Goal: Task Accomplishment & Management: Complete application form

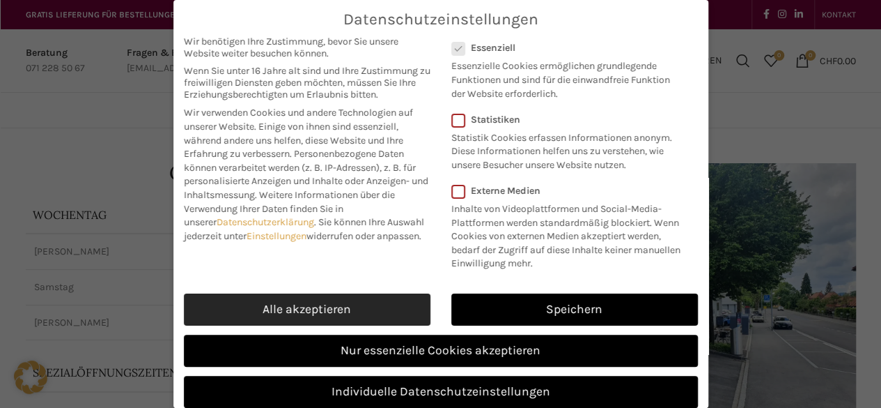
click at [341, 325] on link "Alle akzeptieren" at bounding box center [307, 309] width 247 height 32
checkbox input "true"
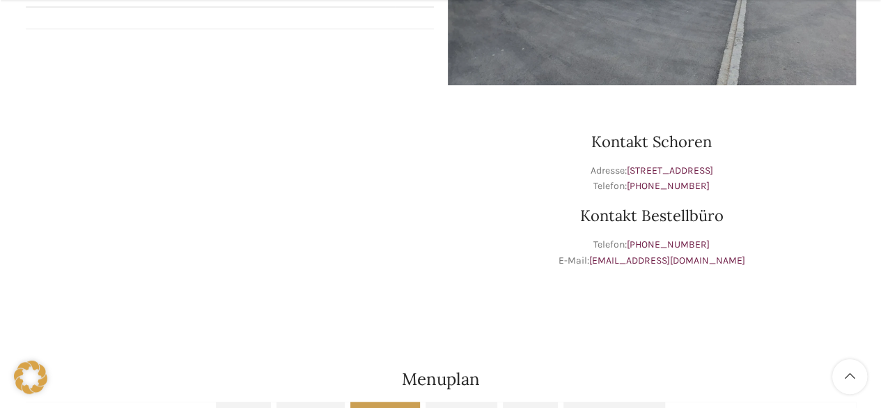
scroll to position [385, 0]
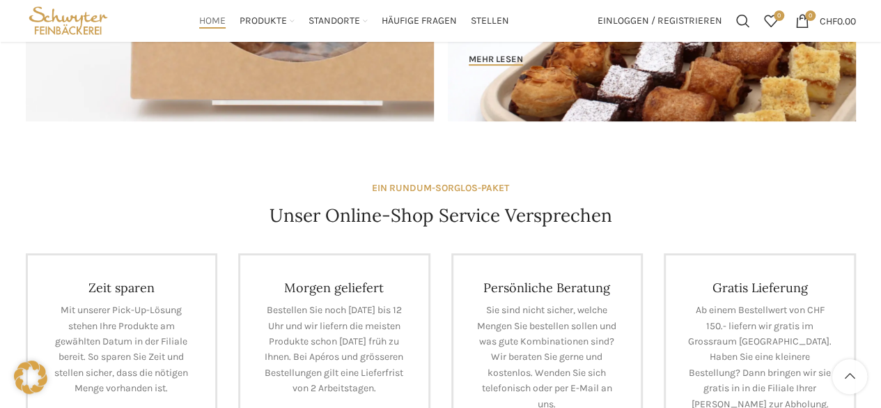
scroll to position [414, 0]
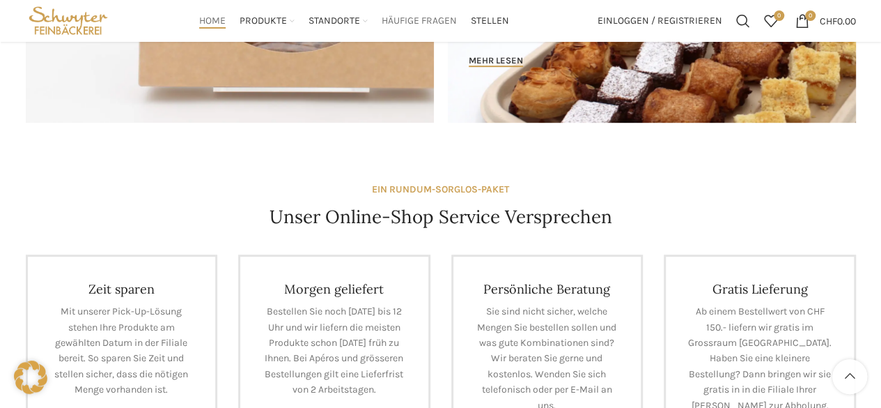
click at [428, 20] on span "Häufige Fragen" at bounding box center [419, 21] width 75 height 13
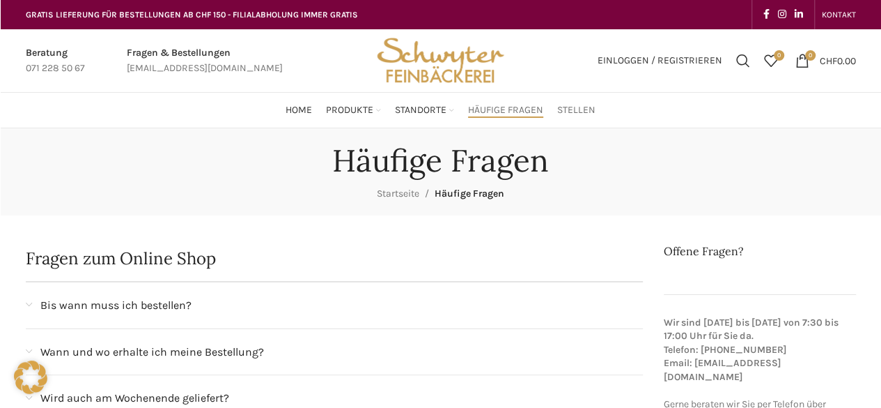
click at [562, 107] on span "Stellen" at bounding box center [576, 110] width 38 height 13
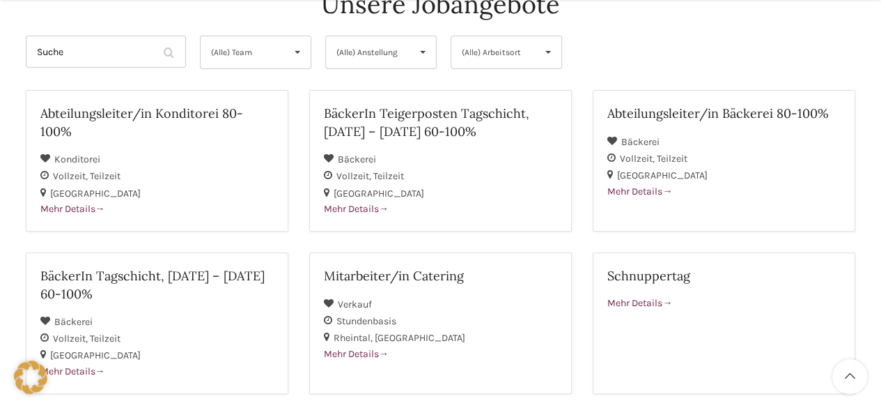
scroll to position [178, 0]
click at [59, 376] on div at bounding box center [30, 376] width 61 height 61
click at [61, 374] on div at bounding box center [30, 376] width 61 height 61
click at [96, 359] on div "St. Gallen" at bounding box center [156, 353] width 233 height 17
click at [389, 108] on h2 "BäckerIn Teigerposten Tagschicht, [DATE] – [DATE] 60-100%" at bounding box center [440, 120] width 233 height 35
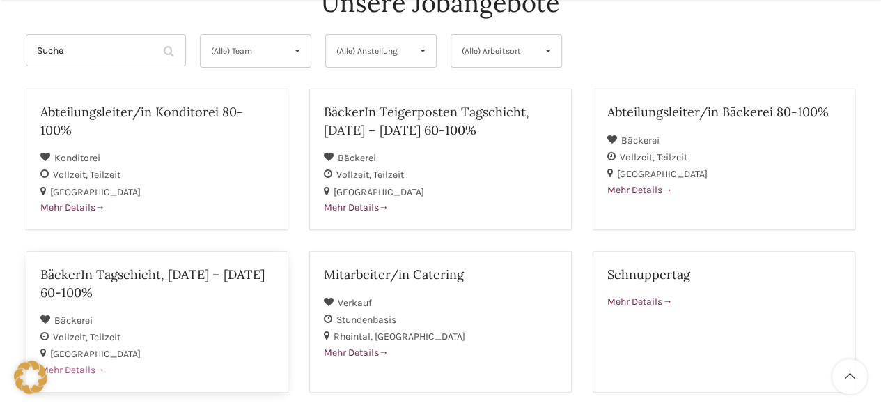
click at [85, 367] on span "Mehr Details" at bounding box center [72, 370] width 65 height 12
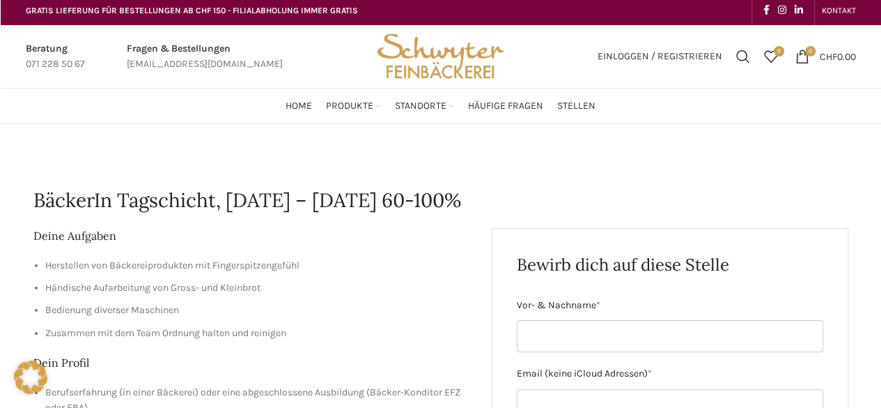
scroll to position [3, 0]
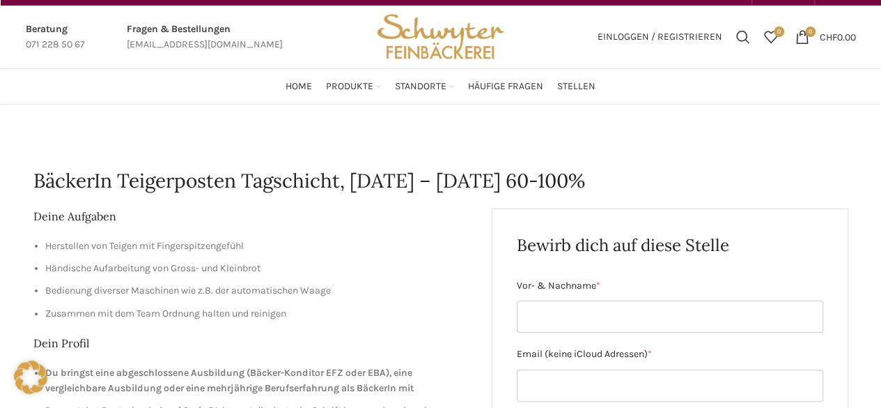
scroll to position [24, 0]
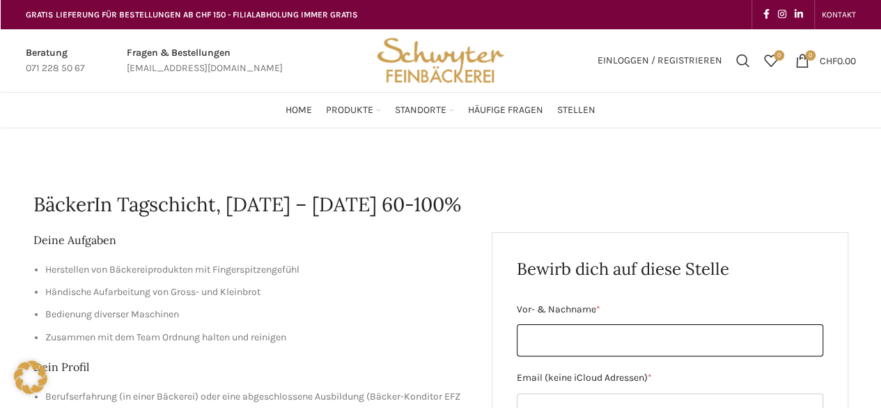
click at [573, 324] on input "Vor- & Nachname *" at bounding box center [670, 340] width 307 height 32
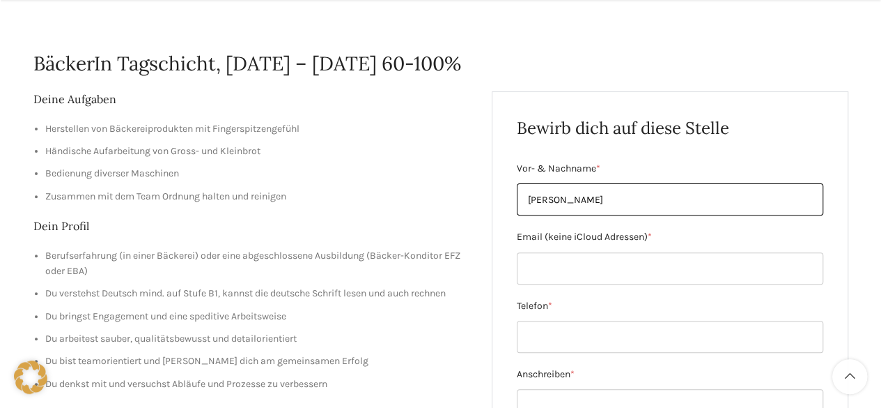
type input "[PERSON_NAME]"
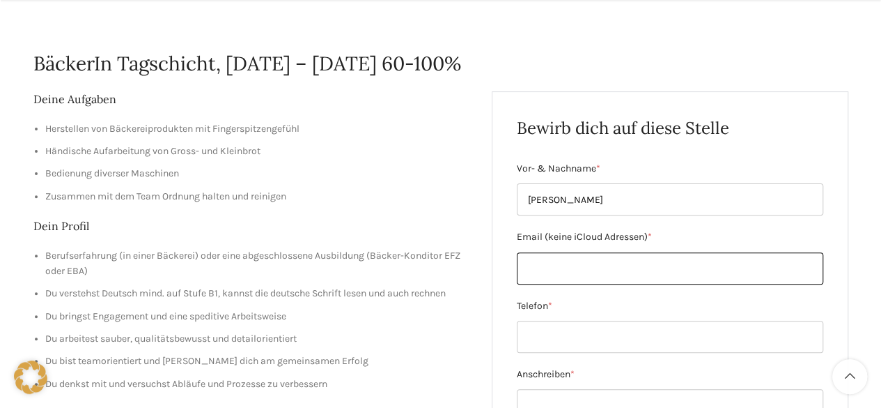
click at [563, 268] on input "Email (keine iCloud Adressen) *" at bounding box center [670, 268] width 307 height 32
type input "[EMAIL_ADDRESS][DOMAIN_NAME]"
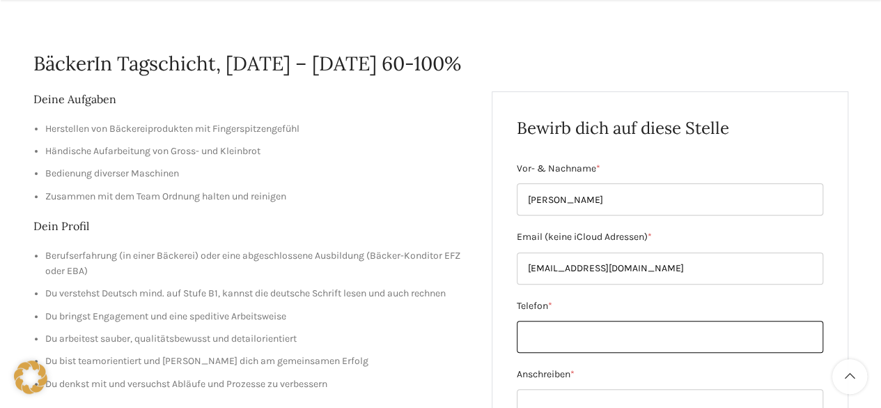
click at [644, 337] on input "Telefon *" at bounding box center [670, 336] width 307 height 32
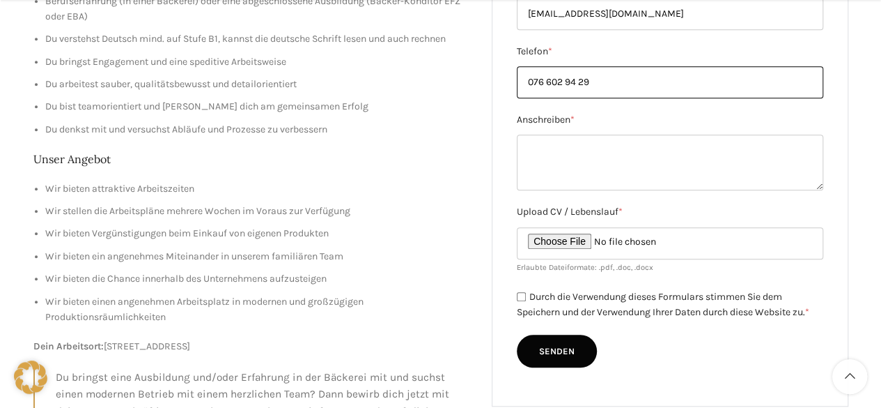
scroll to position [400, 0]
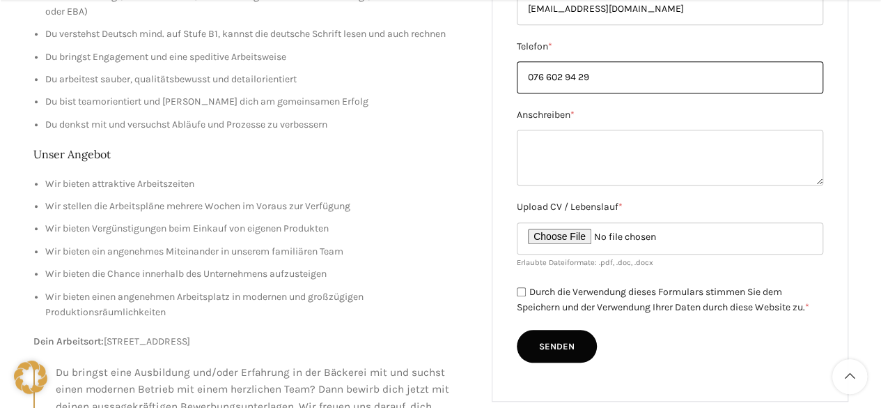
type input "076 602 94 29"
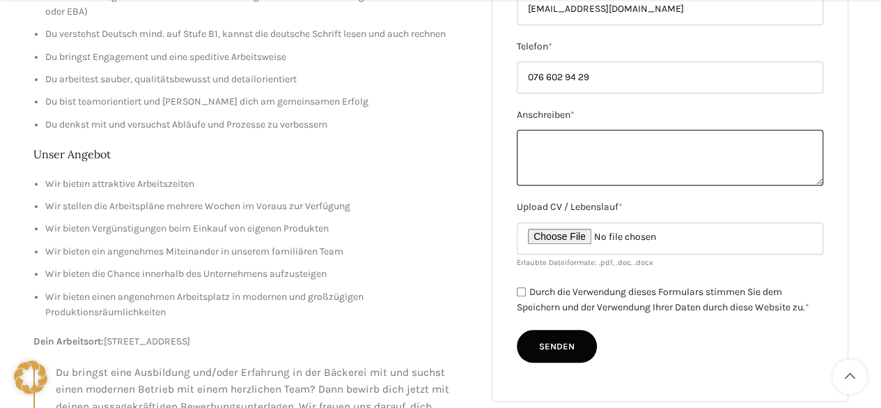
click at [630, 148] on textarea "Anschreiben *" at bounding box center [670, 158] width 307 height 56
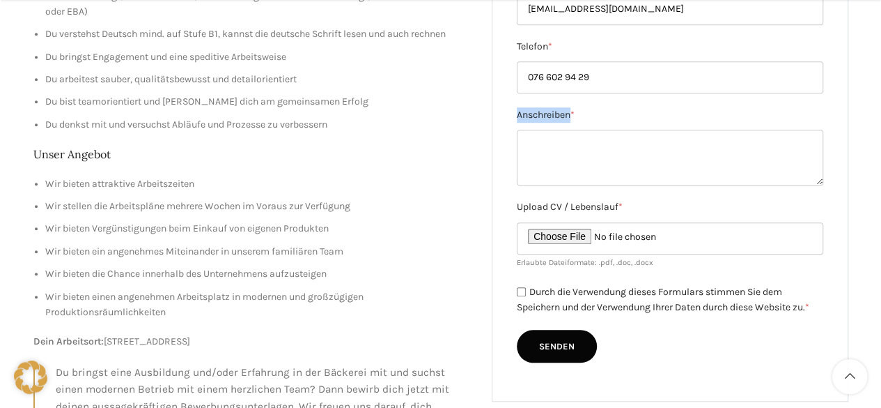
drag, startPoint x: 517, startPoint y: 108, endPoint x: 571, endPoint y: 116, distance: 55.0
click at [571, 116] on label "Anschreiben *" at bounding box center [670, 114] width 307 height 15
copy label "Anschreiben"
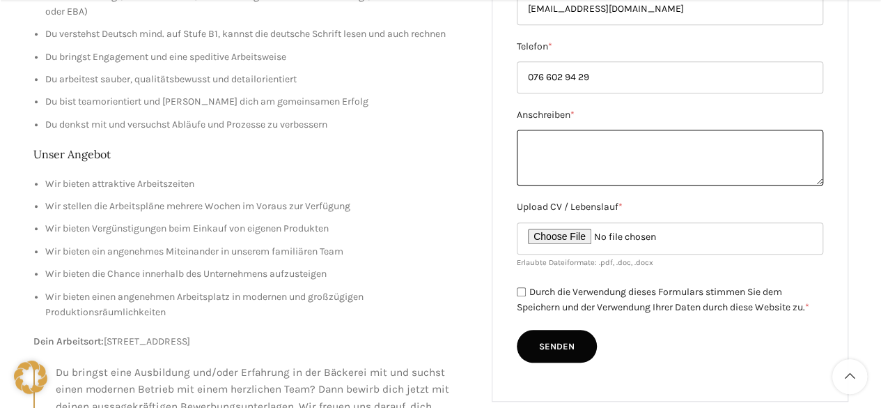
click at [610, 169] on textarea "Anschreiben *" at bounding box center [670, 158] width 307 height 56
paste textarea "h interessiere mich sehr für den Beruf Bäcker/in-Konditor/in EFZ und würde dies…"
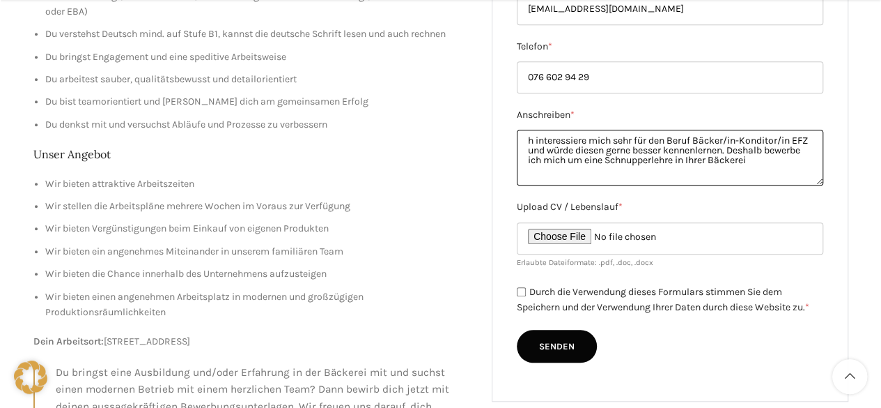
click at [800, 143] on textarea "h interessiere mich sehr für den Beruf Bäcker/in-Konditor/in EFZ und würde dies…" at bounding box center [670, 158] width 307 height 56
click at [529, 136] on textarea "h interessiere mich sehr für den Beruf Bäcker EFZ und würde diesen gerne besser…" at bounding box center [670, 158] width 307 height 56
click at [709, 168] on textarea "Ich interessiere mich sehr für den Beruf Bäcker EFZ und würde diesen gerne bess…" at bounding box center [670, 158] width 307 height 56
paste textarea "Ich bin motiviert, pünktlich und bereit, mit anzupacken. Über eine Rückmeldung …"
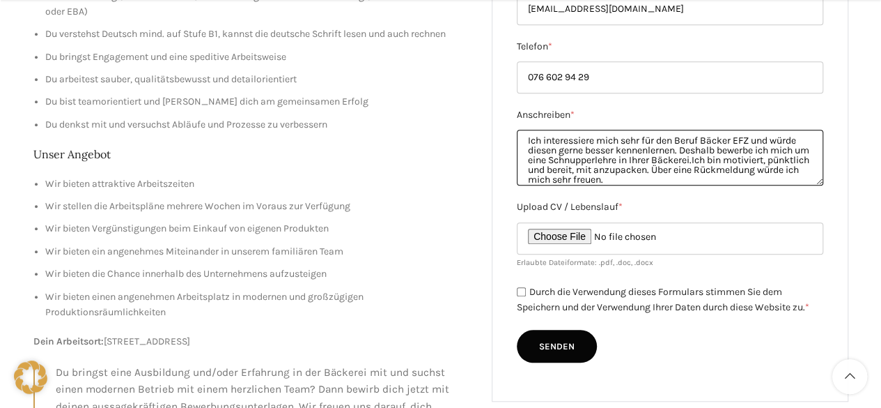
scroll to position [0, 0]
click at [755, 154] on textarea "Ich interessiere mich sehr für den Beruf Bäcker EFZ und würde diesen gerne bess…" at bounding box center [670, 158] width 307 height 56
type textarea "Ich interessiere mich sehr für den Beruf Bäcker EFZ und würde diesen gerne bess…"
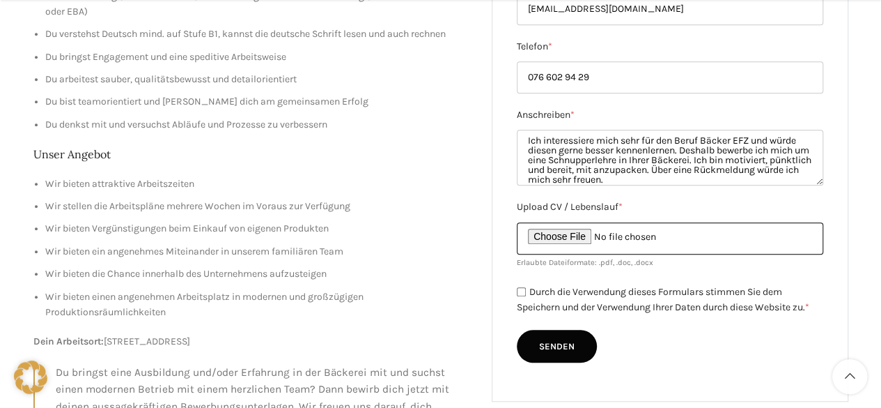
click at [584, 235] on input "Upload CV / Lebenslauf *" at bounding box center [670, 238] width 307 height 32
type input "C:\fakepath\Lebenslauf_Yairo Magliato.pdf"
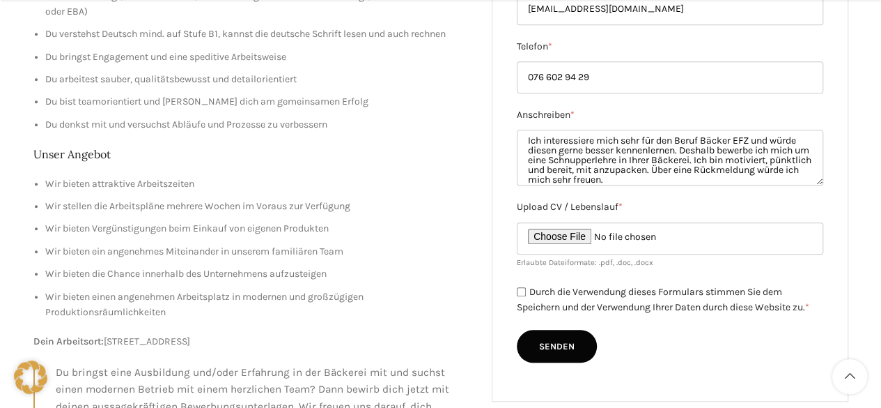
click at [519, 293] on input "Durch die Verwendung dieses Formulars stimmen Sie dem Speichern und der Verwend…" at bounding box center [521, 291] width 9 height 9
checkbox input "true"
click at [545, 346] on input "Senden" at bounding box center [557, 346] width 80 height 33
type input "Senden"
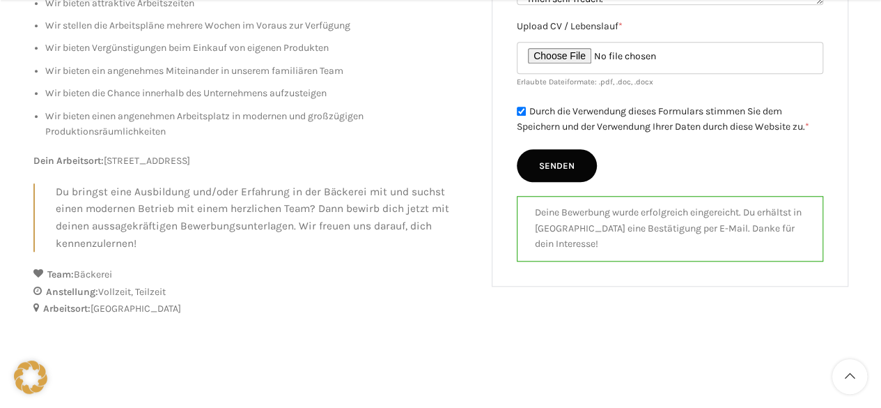
scroll to position [581, 0]
